Goal: Use online tool/utility: Utilize a website feature to perform a specific function

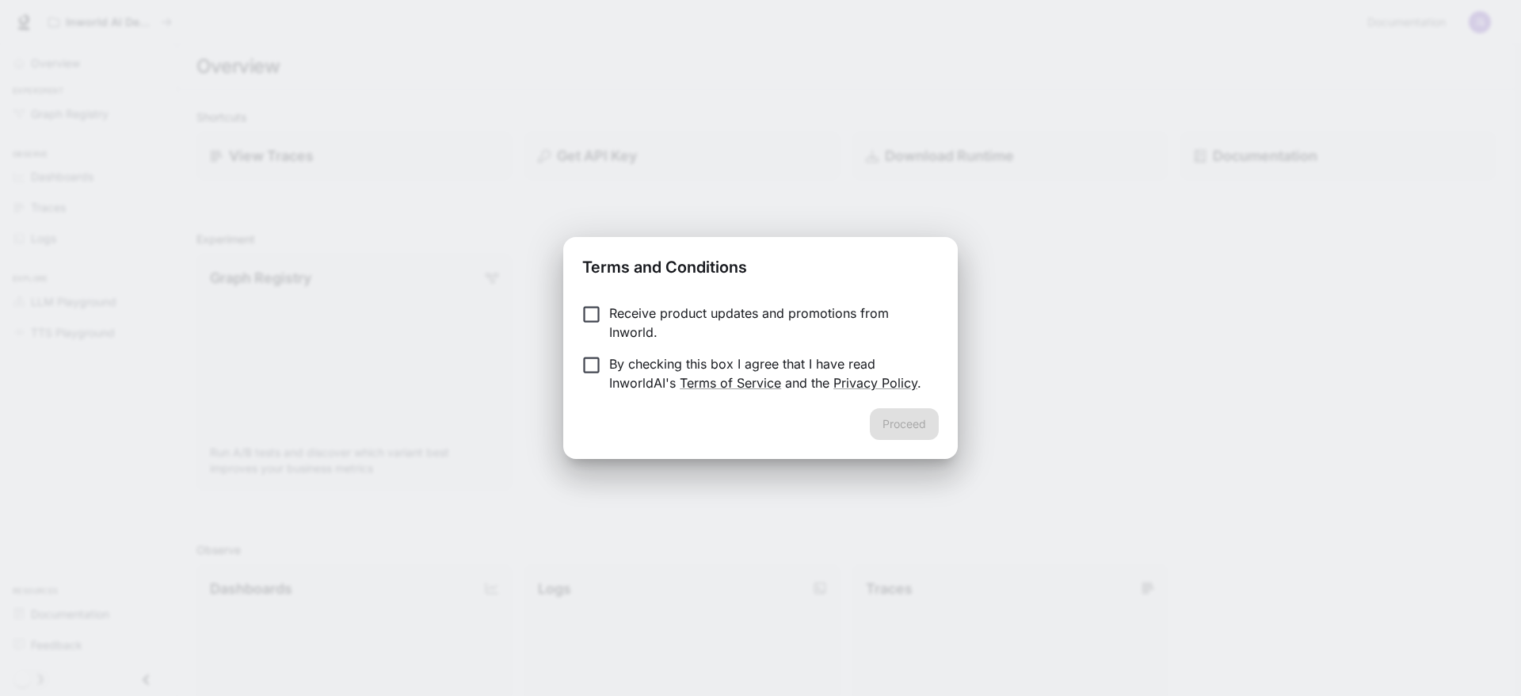
drag, startPoint x: 674, startPoint y: 311, endPoint x: 673, endPoint y: 365, distance: 53.9
click at [674, 312] on p "Receive product updates and promotions from Inworld." at bounding box center [767, 322] width 317 height 38
click at [673, 365] on p "By checking this box I agree that I have read InworldAI's Terms of Service and …" at bounding box center [767, 373] width 317 height 38
click at [898, 427] on button "Proceed" at bounding box center [904, 424] width 69 height 32
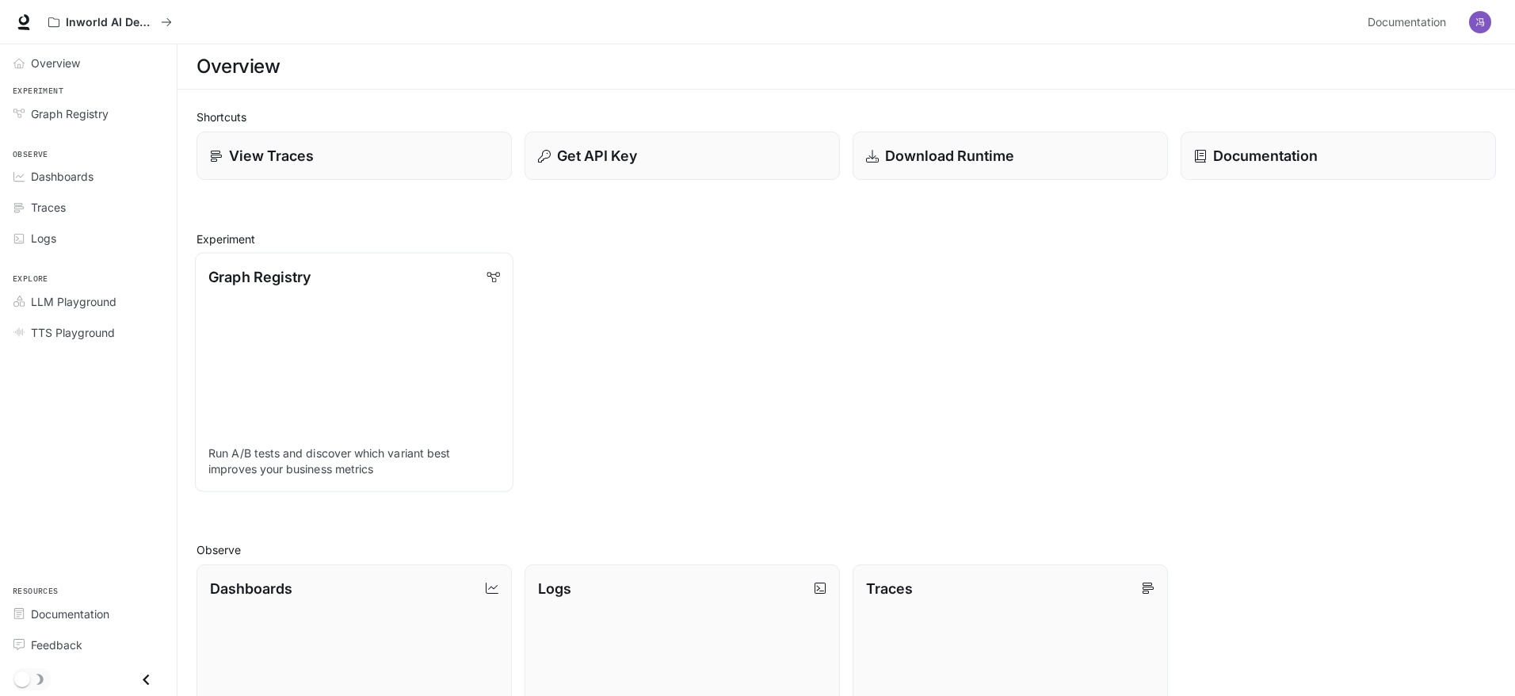
click at [371, 295] on link "Graph Registry Run A/B tests and discover which variant best improves your busi…" at bounding box center [354, 372] width 318 height 238
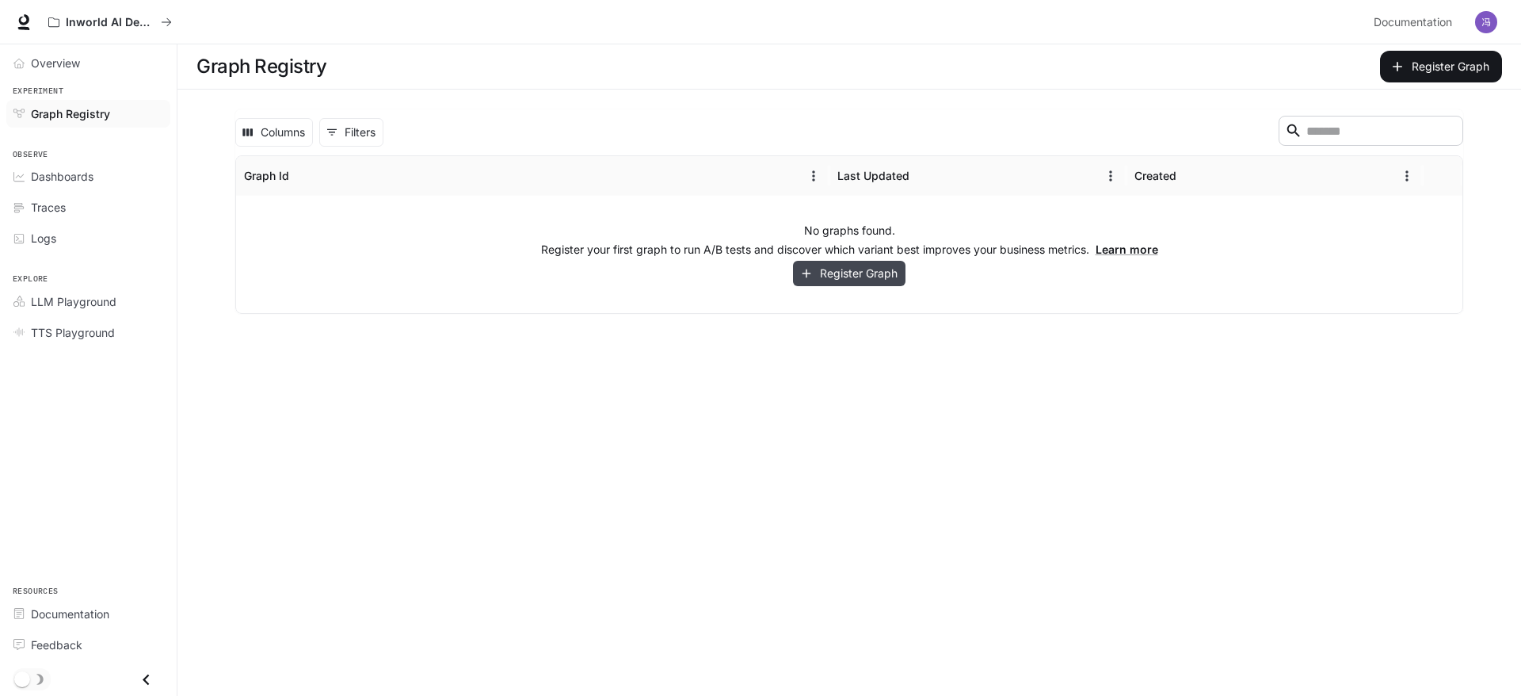
click at [843, 275] on button "Register Graph" at bounding box center [849, 274] width 112 height 26
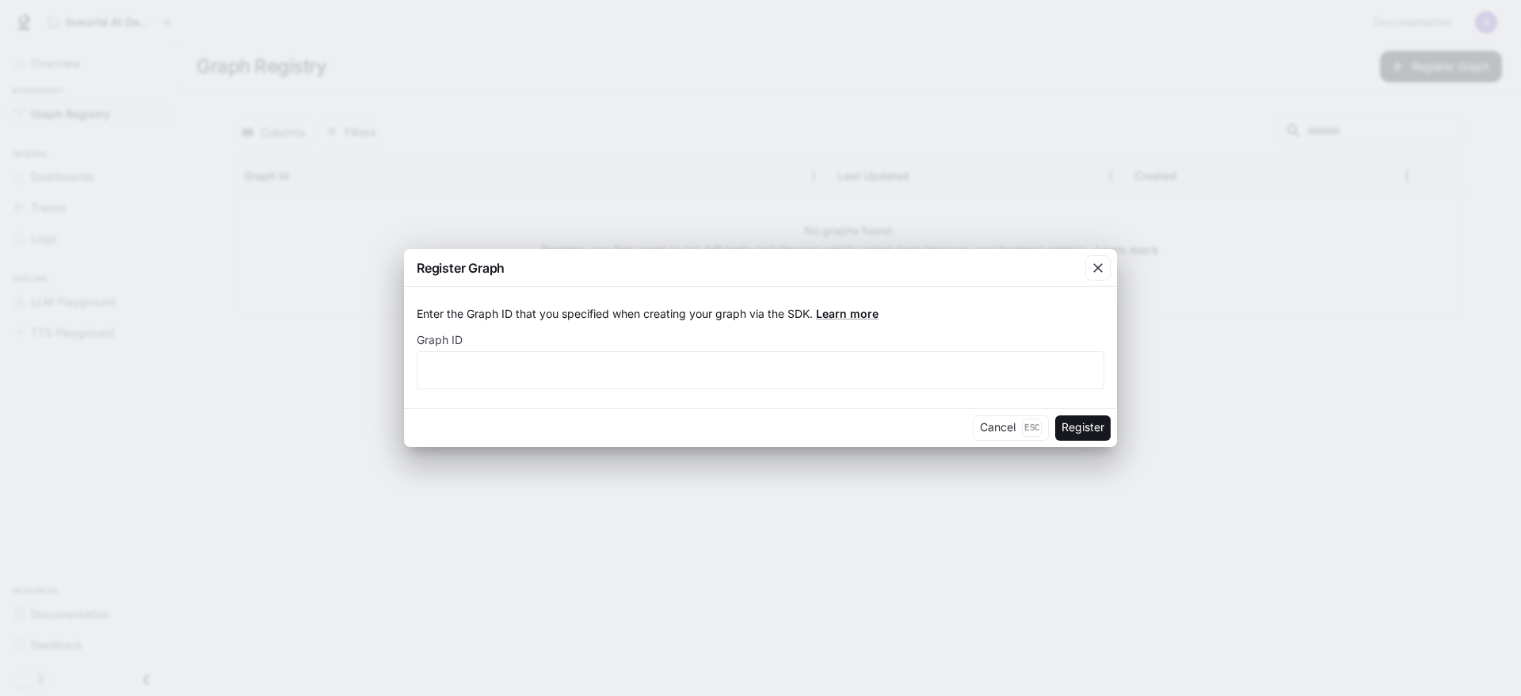
click at [1028, 391] on div "Enter the Graph ID that you specified when creating your graph via the SDK. Lea…" at bounding box center [760, 347] width 713 height 120
click at [926, 360] on div "​" at bounding box center [761, 370] width 688 height 38
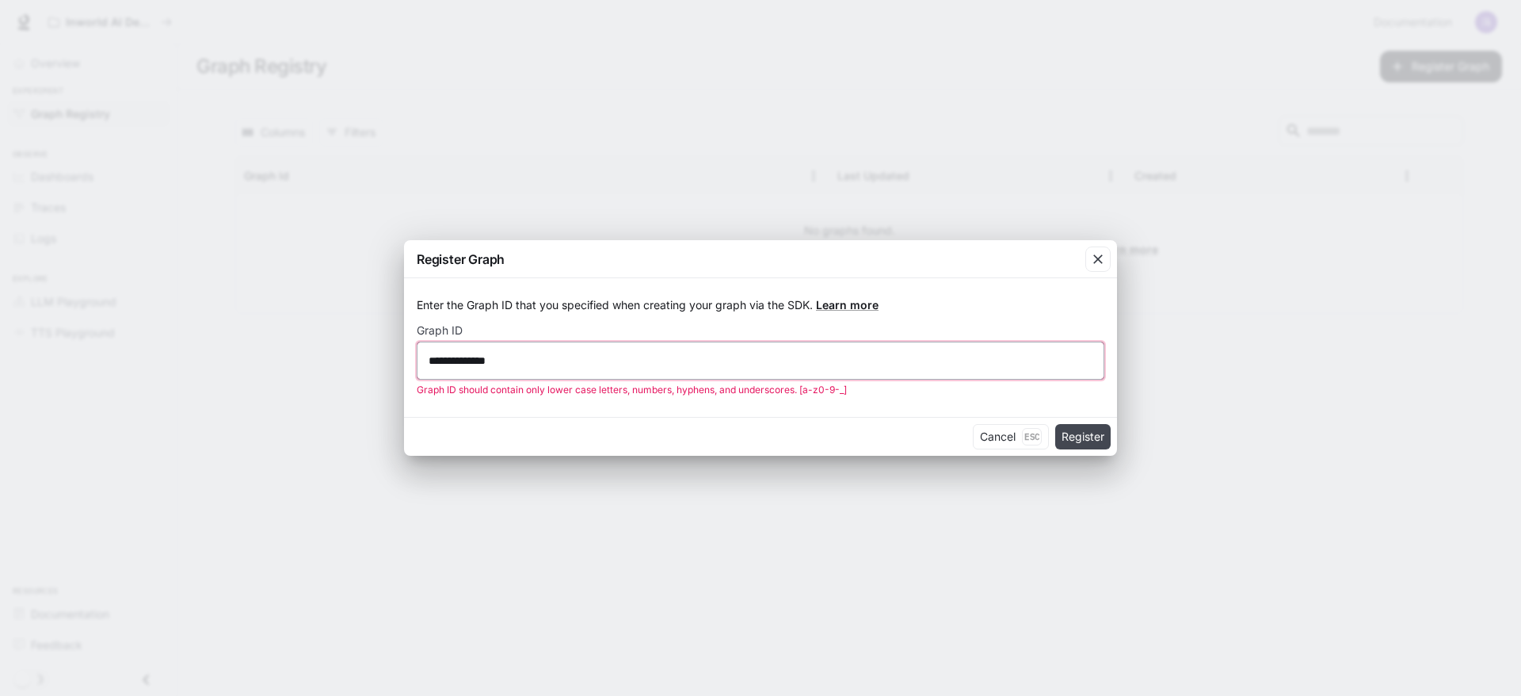
type input "**********"
click at [1088, 448] on button "Register" at bounding box center [1082, 436] width 55 height 25
click at [1097, 255] on icon "button" at bounding box center [1098, 259] width 16 height 16
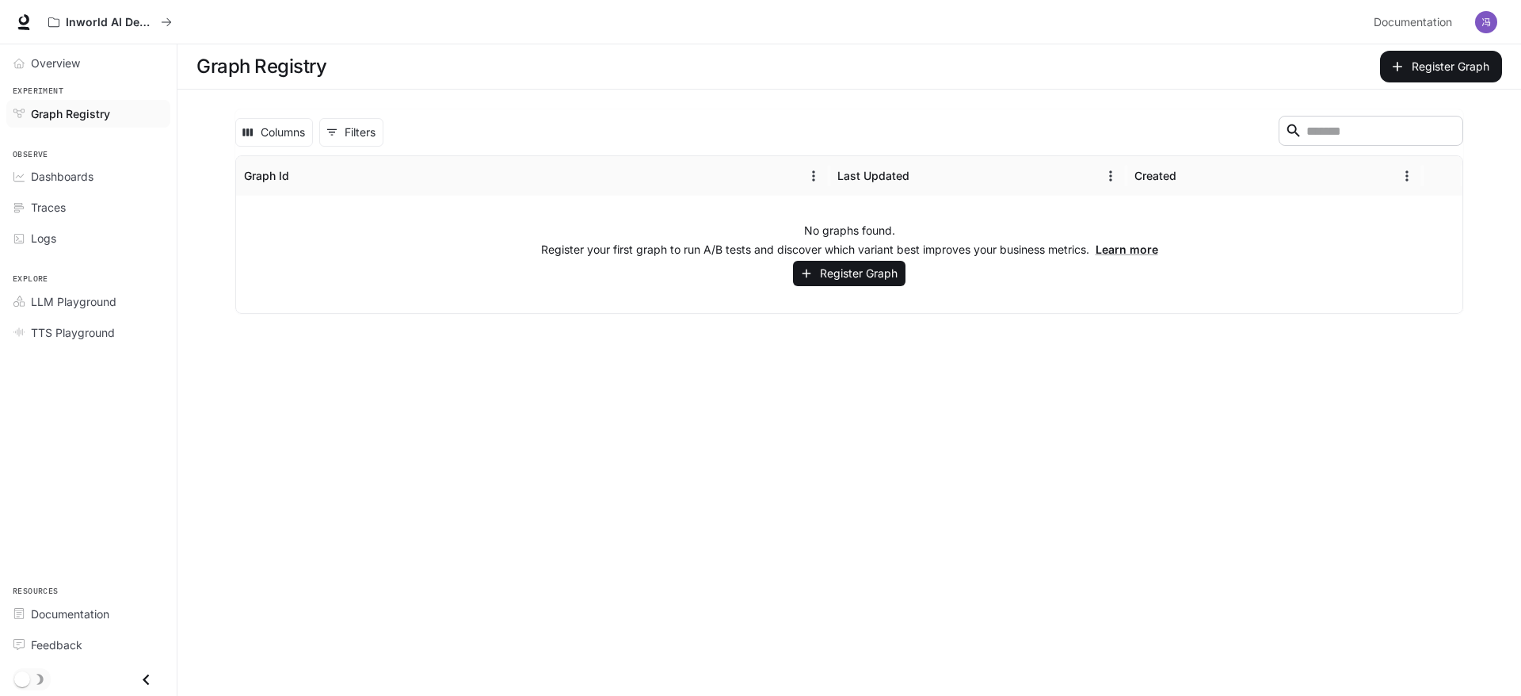
click at [1165, 291] on div "**********" at bounding box center [760, 348] width 1521 height 696
click at [869, 273] on button "Register Graph" at bounding box center [849, 274] width 112 height 26
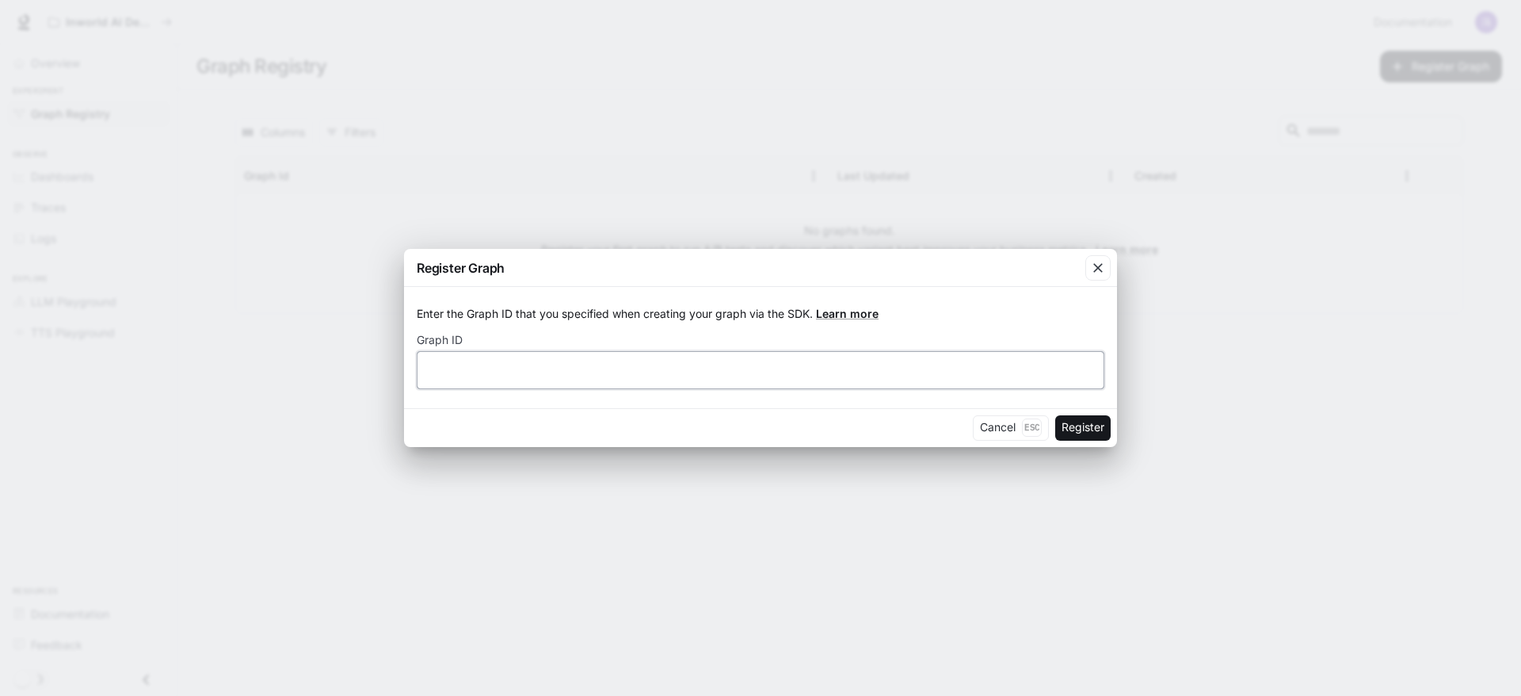
drag, startPoint x: 618, startPoint y: 367, endPoint x: 609, endPoint y: 379, distance: 14.7
click at [609, 379] on div "​" at bounding box center [761, 370] width 688 height 38
click at [658, 374] on input "text" at bounding box center [760, 369] width 686 height 16
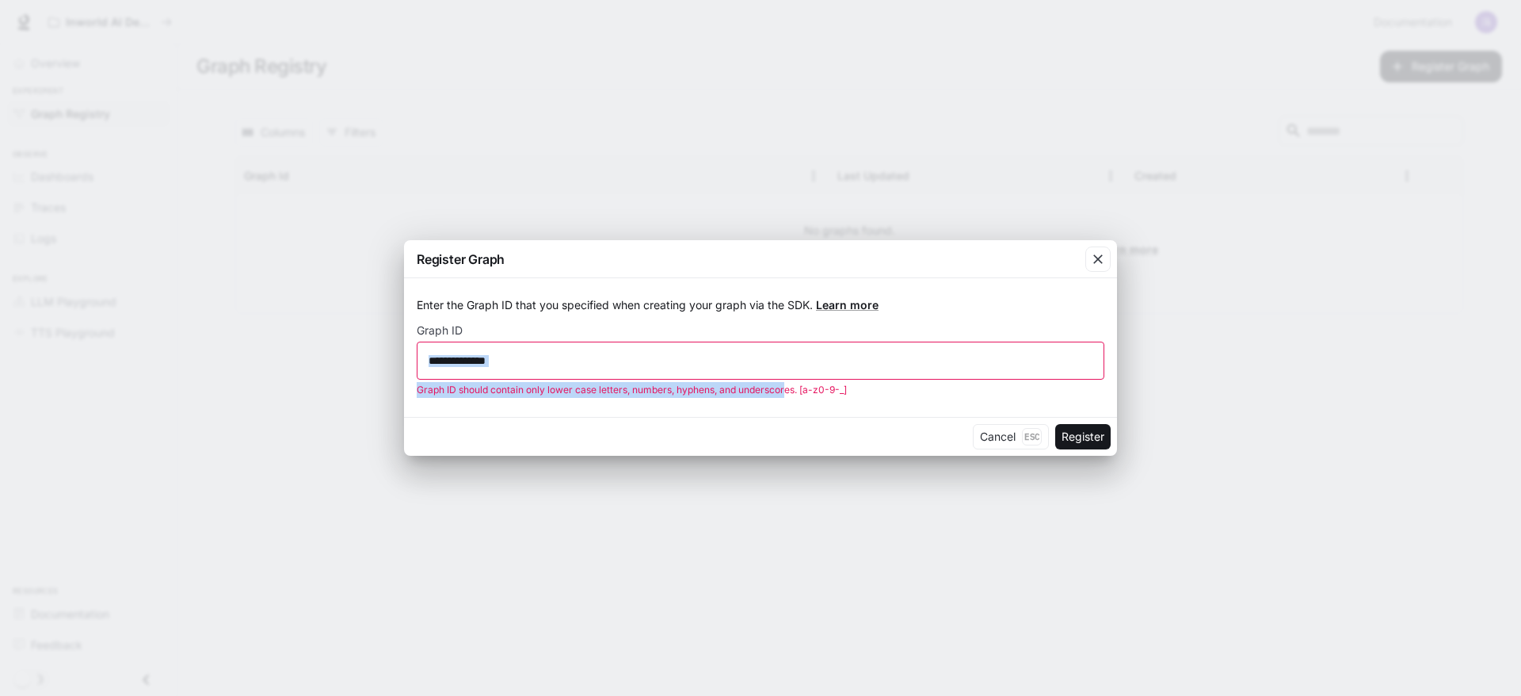
drag, startPoint x: 758, startPoint y: 371, endPoint x: 547, endPoint y: 362, distance: 210.9
click at [547, 362] on div "**********" at bounding box center [761, 369] width 688 height 56
drag, startPoint x: 635, startPoint y: 367, endPoint x: 204, endPoint y: 352, distance: 430.4
click at [204, 352] on div "**********" at bounding box center [760, 348] width 1521 height 696
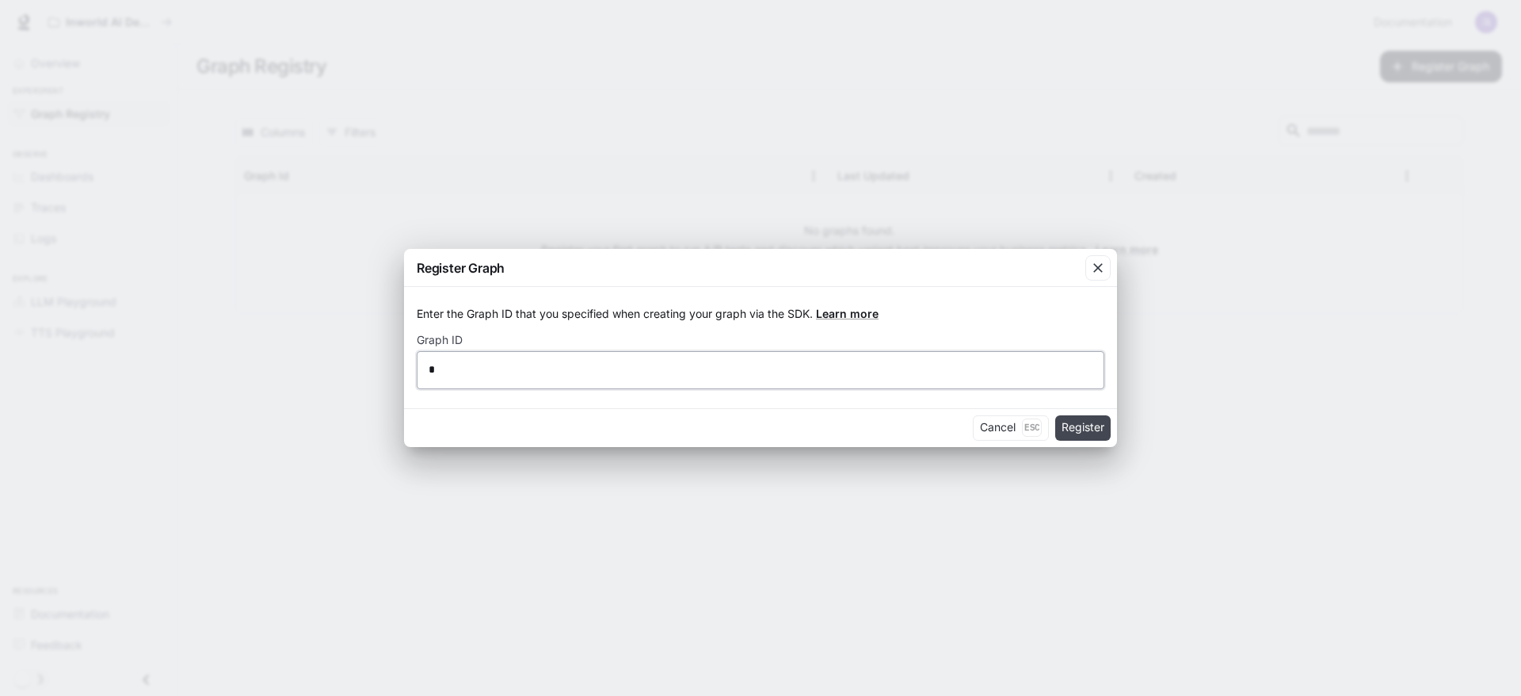
type input "*"
click at [1081, 433] on button "Register" at bounding box center [1082, 427] width 55 height 25
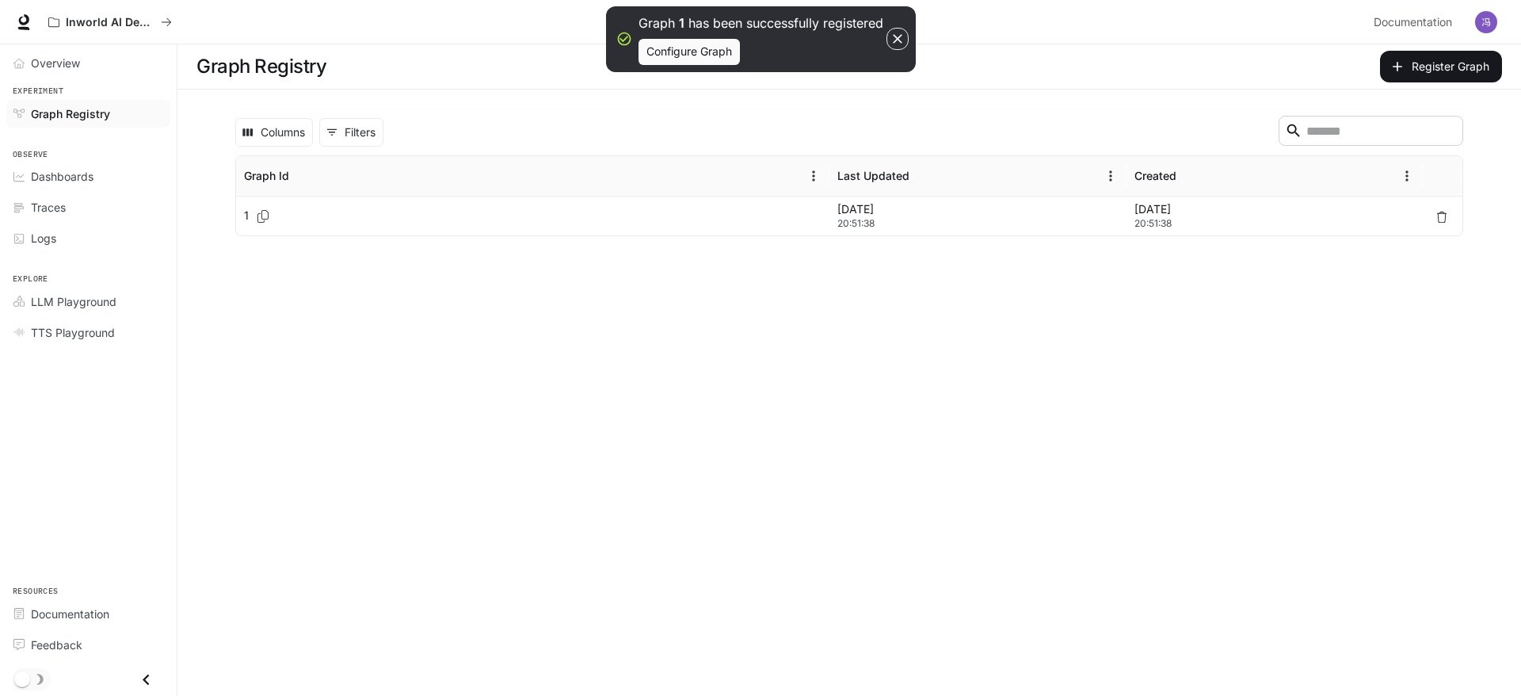
click at [840, 216] on span "20:51:38" at bounding box center [977, 223] width 281 height 16
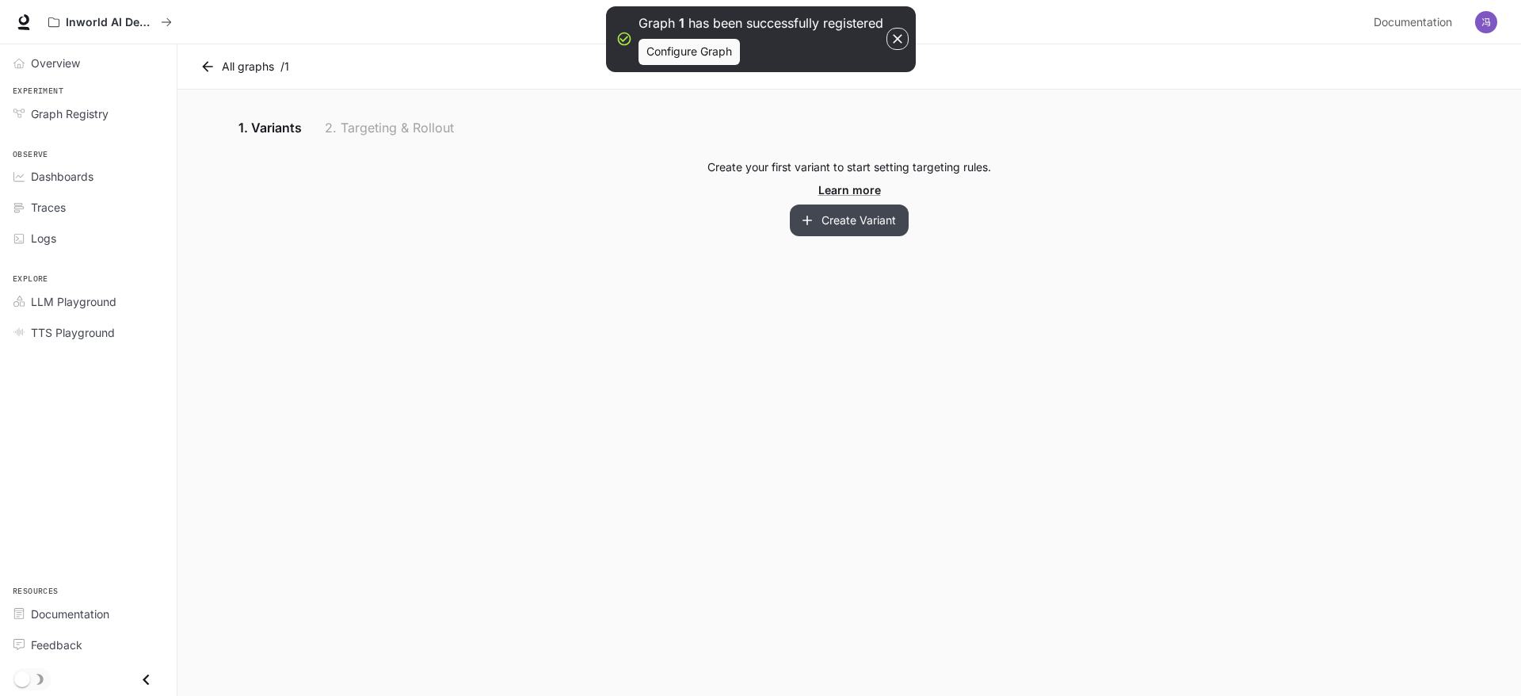
click at [863, 227] on button "Create Variant" at bounding box center [849, 220] width 119 height 32
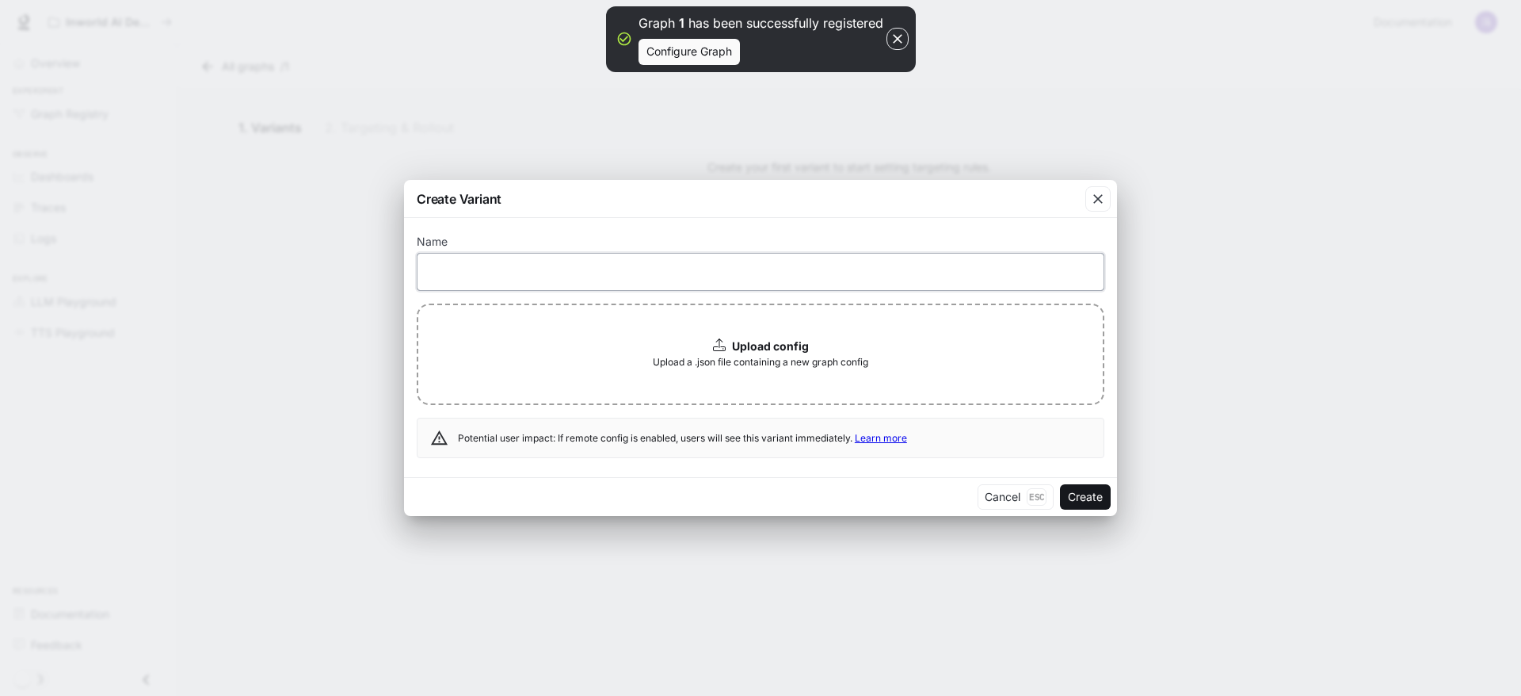
click at [659, 279] on input "text" at bounding box center [760, 272] width 686 height 16
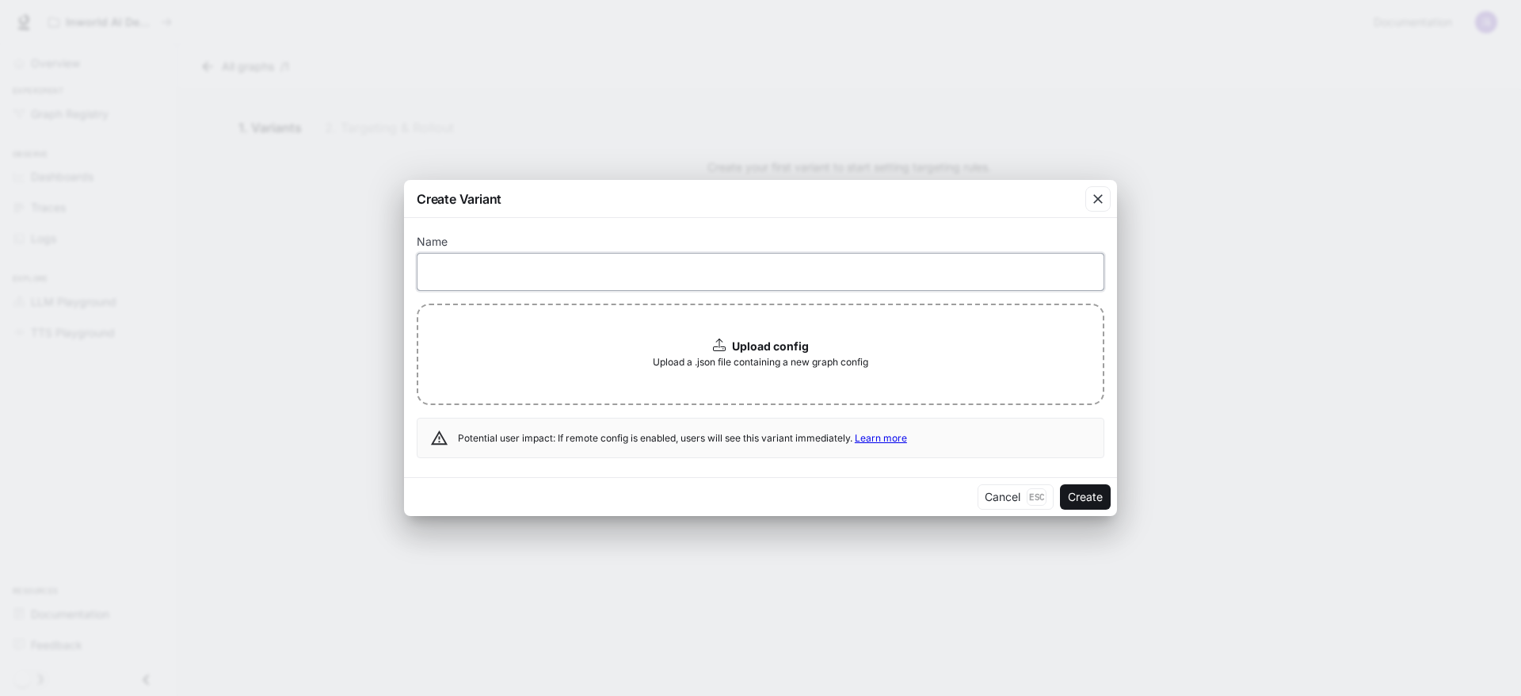
type input "********"
drag, startPoint x: 1056, startPoint y: 493, endPoint x: 1069, endPoint y: 501, distance: 15.4
click at [1056, 492] on div "Cancel Esc Create" at bounding box center [760, 496] width 713 height 39
drag, startPoint x: 1086, startPoint y: 499, endPoint x: 1115, endPoint y: 536, distance: 46.8
click at [1086, 501] on button "Create" at bounding box center [1085, 496] width 51 height 25
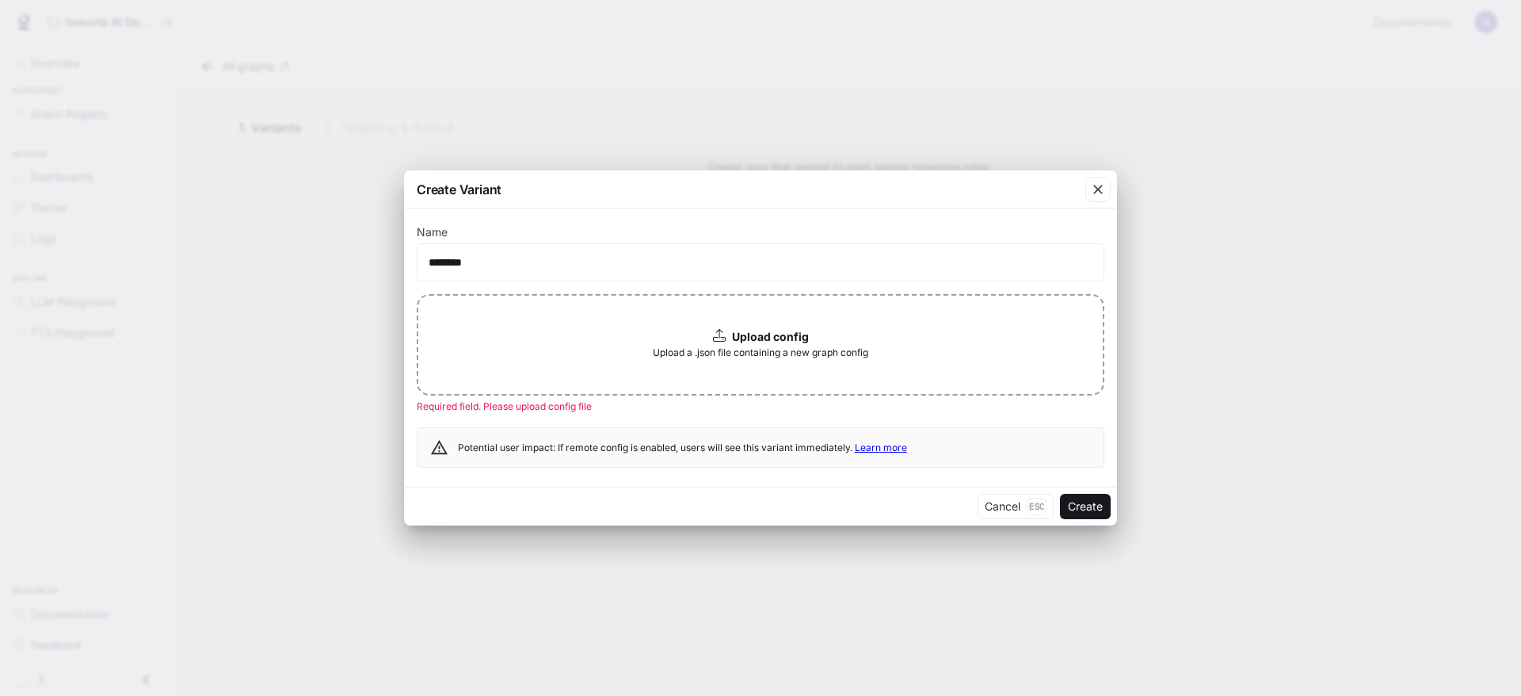
click at [918, 353] on div "Upload config Upload a .json file containing a new graph config" at bounding box center [761, 344] width 688 height 101
click at [990, 509] on button "Cancel Esc" at bounding box center [1016, 506] width 76 height 25
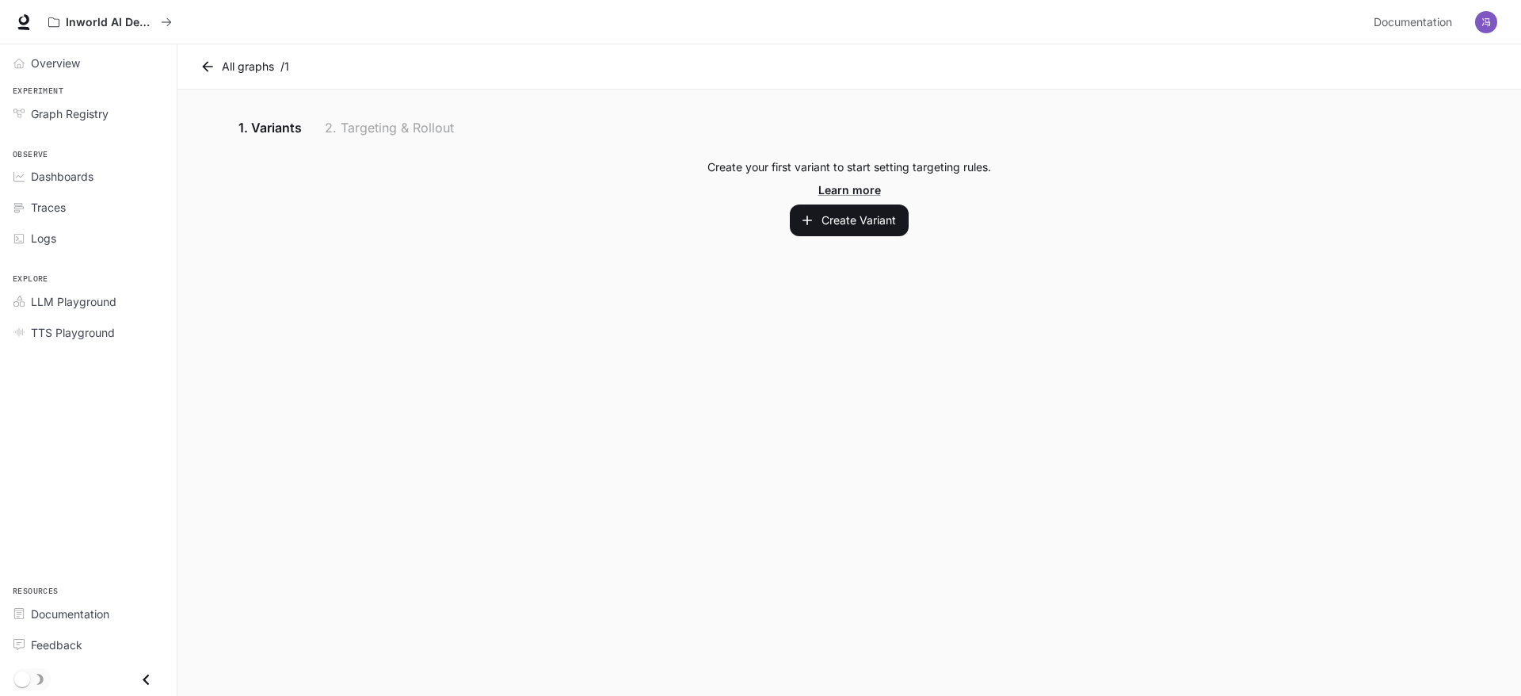
click at [812, 512] on main "All graphs / 1 1. Variants 2. Targeting & Rollout Create your first variant to …" at bounding box center [849, 369] width 1344 height 651
click at [196, 65] on link "All graphs" at bounding box center [238, 67] width 84 height 32
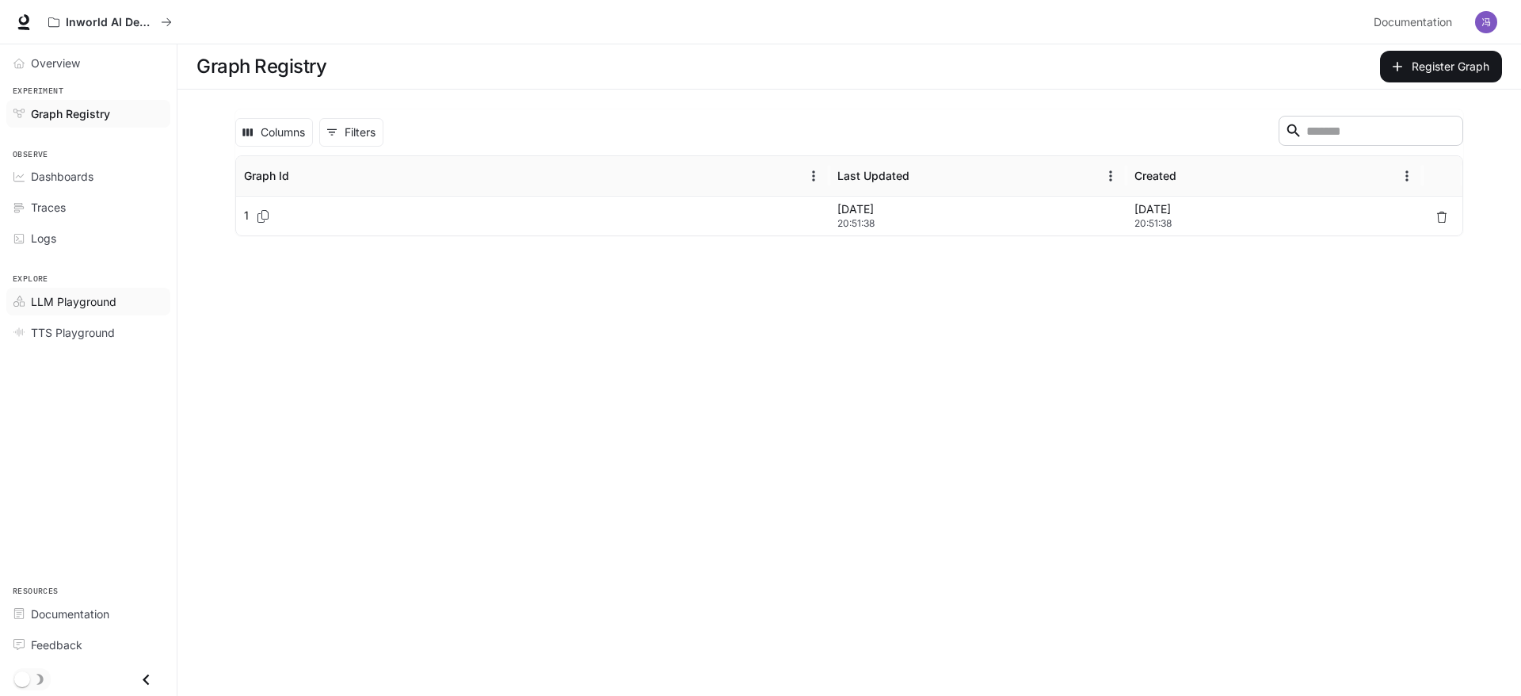
click at [67, 307] on span "LLM Playground" at bounding box center [74, 301] width 86 height 17
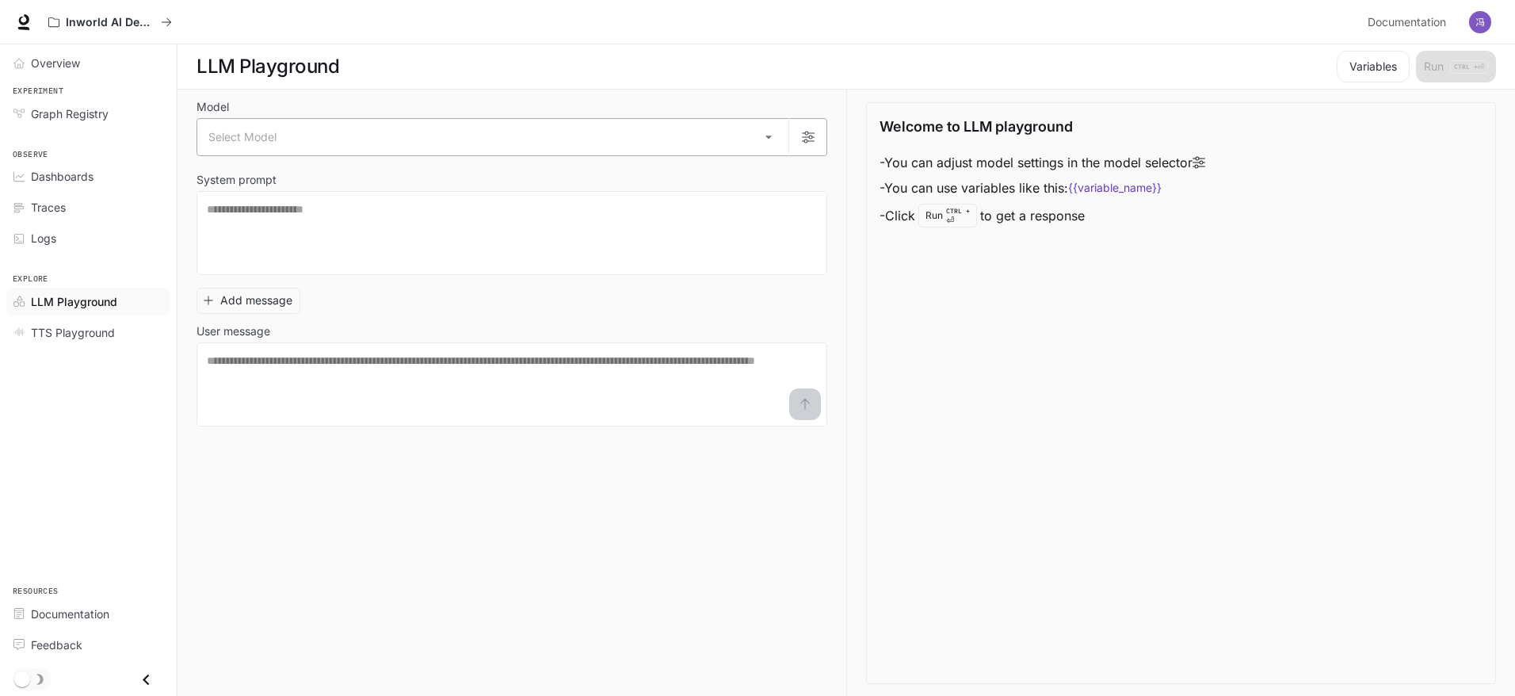
click at [322, 143] on body "Skip to main content Inworld AI Demos Documentation Documentation Portal Overvi…" at bounding box center [757, 348] width 1515 height 696
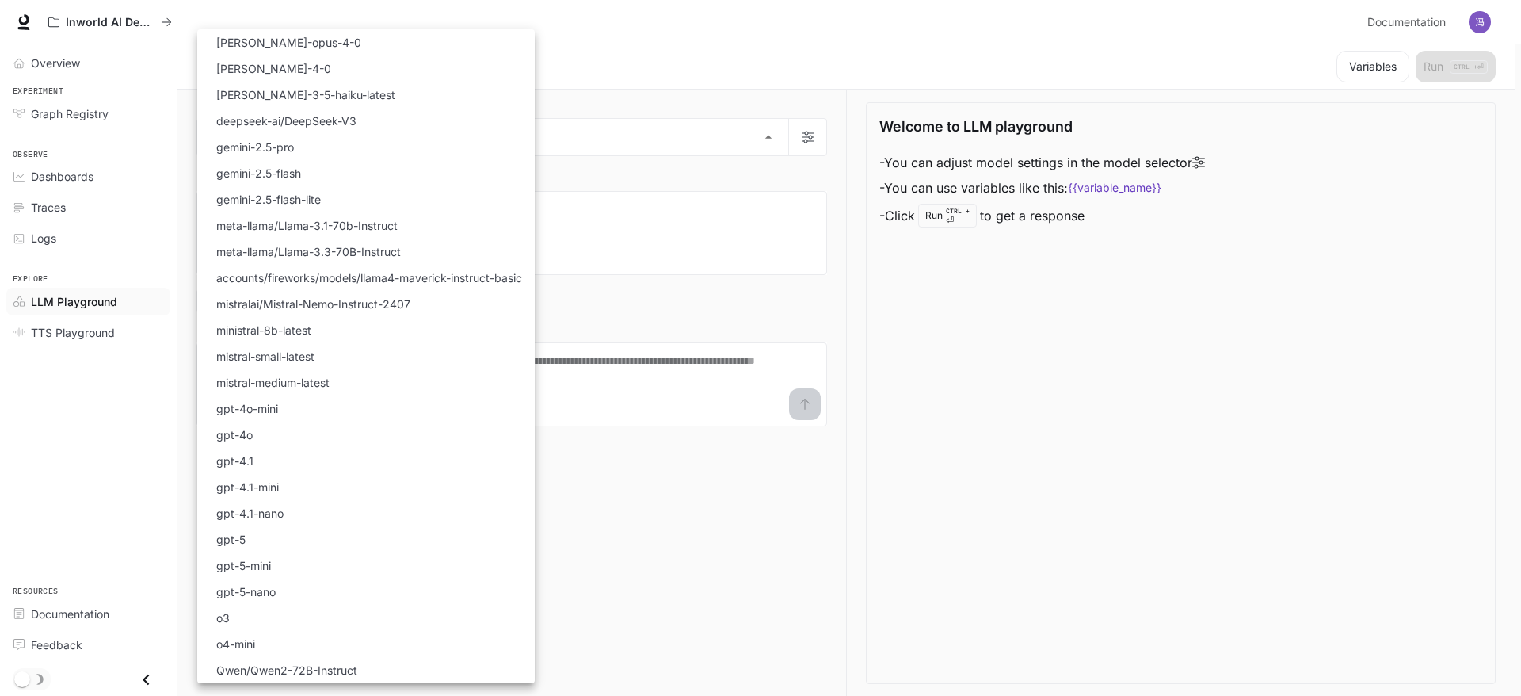
click at [289, 170] on p "gemini-2.5-flash" at bounding box center [258, 173] width 85 height 17
type input "**********"
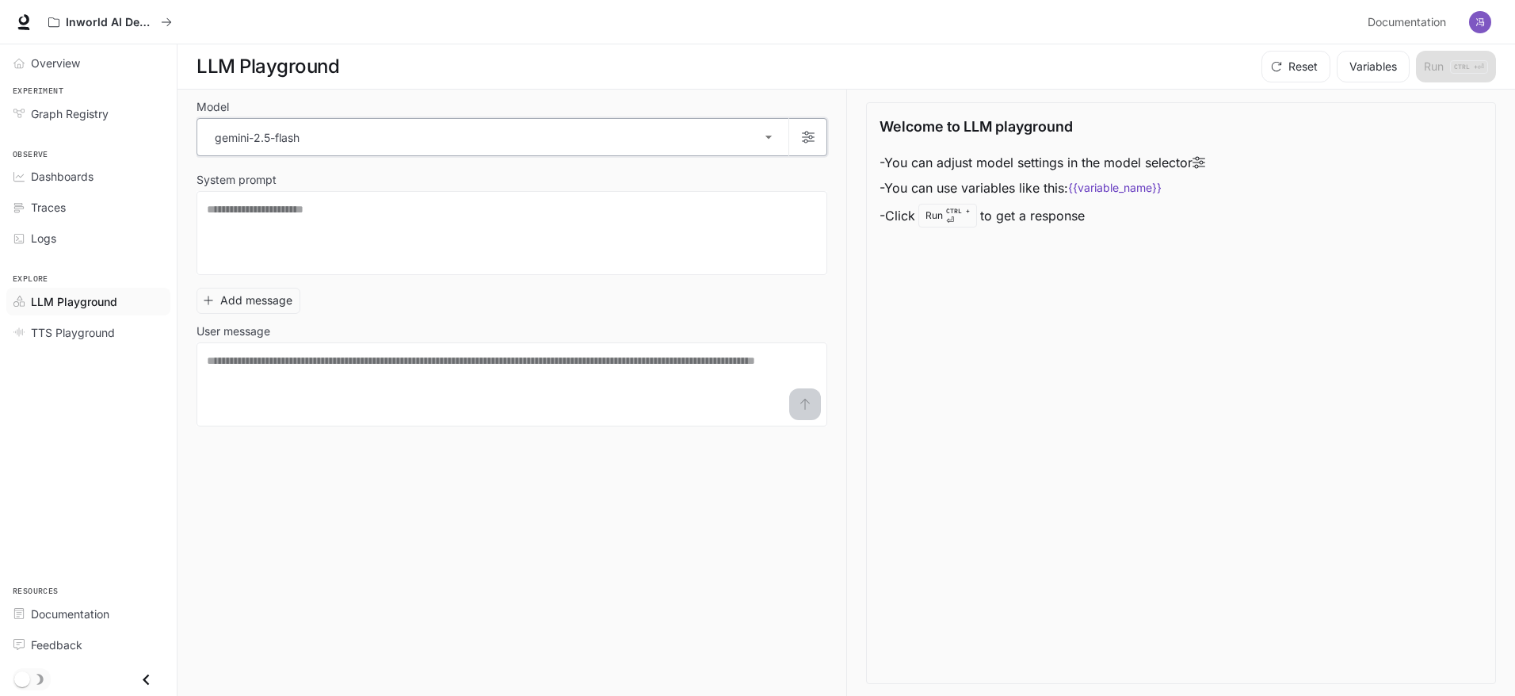
scroll to position [1, 0]
click at [245, 379] on textarea at bounding box center [512, 383] width 610 height 63
